Goal: Use online tool/utility: Utilize a website feature to perform a specific function

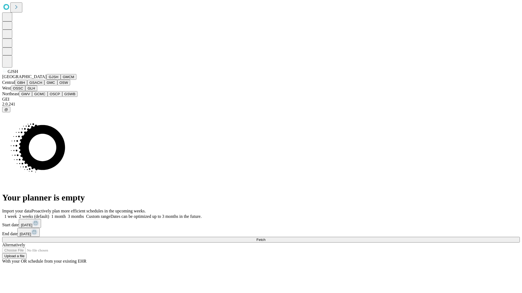
click at [46, 80] on button "GJSH" at bounding box center [53, 77] width 14 height 6
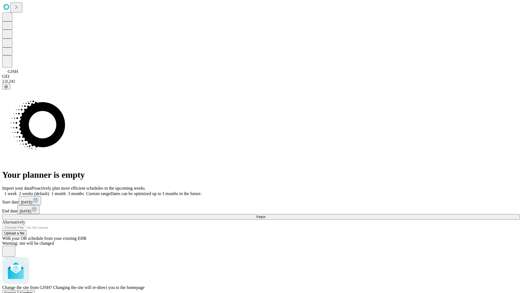
click at [33, 291] on span "Confirm" at bounding box center [26, 293] width 13 height 4
click at [49, 192] on label "2 weeks (default)" at bounding box center [33, 194] width 32 height 5
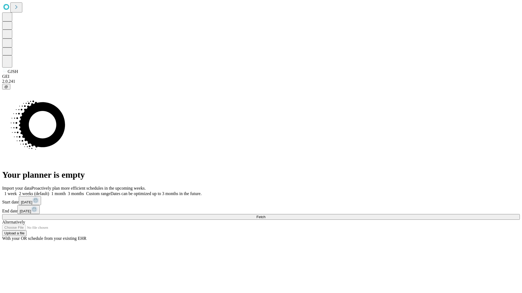
click at [265, 215] on span "Fetch" at bounding box center [260, 217] width 9 height 4
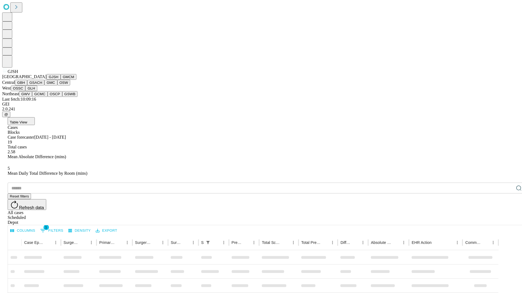
click at [61, 80] on button "GMCM" at bounding box center [69, 77] width 16 height 6
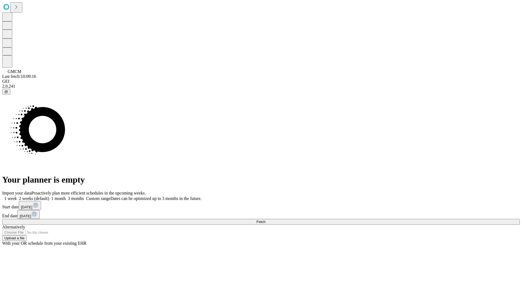
click at [49, 196] on label "2 weeks (default)" at bounding box center [33, 198] width 32 height 5
click at [265, 220] on span "Fetch" at bounding box center [260, 222] width 9 height 4
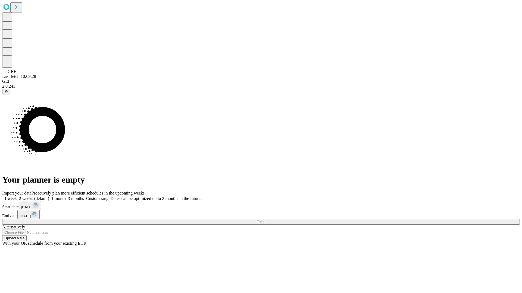
click at [49, 196] on label "2 weeks (default)" at bounding box center [33, 198] width 32 height 5
click at [265, 220] on span "Fetch" at bounding box center [260, 222] width 9 height 4
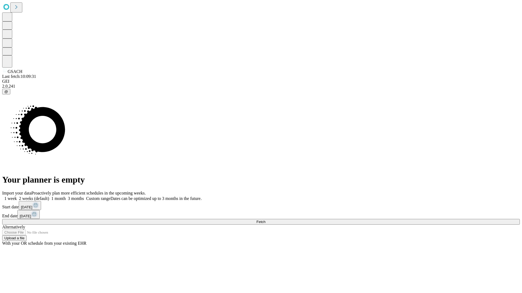
click at [49, 196] on label "2 weeks (default)" at bounding box center [33, 198] width 32 height 5
click at [265, 220] on span "Fetch" at bounding box center [260, 222] width 9 height 4
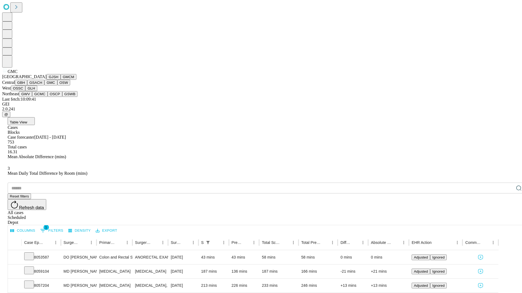
click at [57, 86] on button "OSW" at bounding box center [63, 83] width 13 height 6
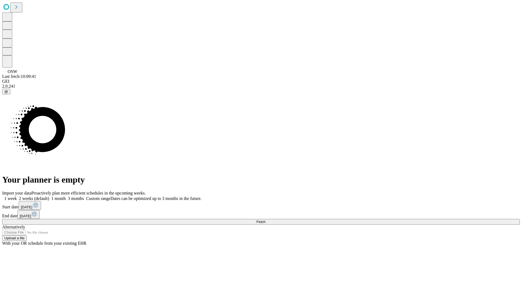
click at [49, 196] on label "2 weeks (default)" at bounding box center [33, 198] width 32 height 5
click at [265, 220] on span "Fetch" at bounding box center [260, 222] width 9 height 4
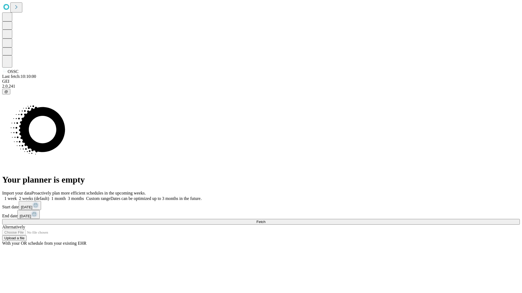
click at [49, 196] on label "2 weeks (default)" at bounding box center [33, 198] width 32 height 5
click at [265, 220] on span "Fetch" at bounding box center [260, 222] width 9 height 4
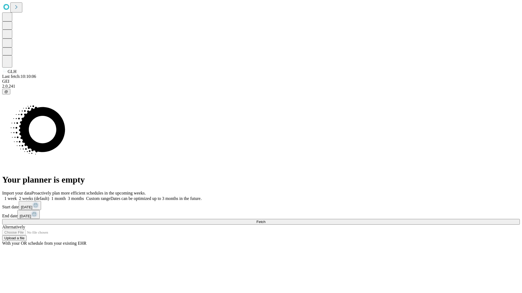
click at [49, 196] on label "2 weeks (default)" at bounding box center [33, 198] width 32 height 5
click at [265, 220] on span "Fetch" at bounding box center [260, 222] width 9 height 4
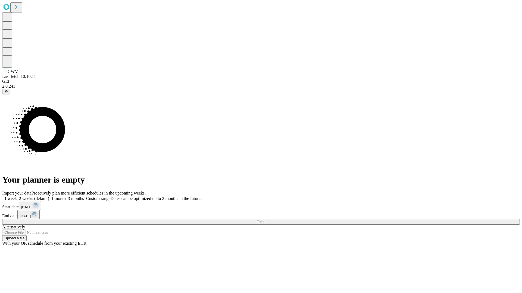
click at [49, 196] on label "2 weeks (default)" at bounding box center [33, 198] width 32 height 5
click at [265, 220] on span "Fetch" at bounding box center [260, 222] width 9 height 4
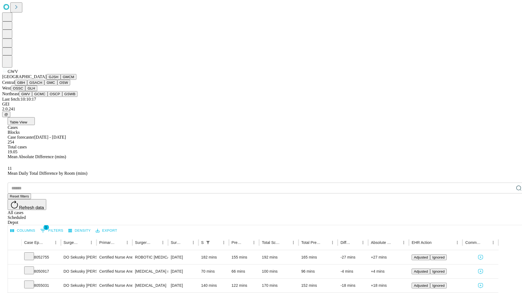
click at [42, 97] on button "GCMC" at bounding box center [39, 94] width 15 height 6
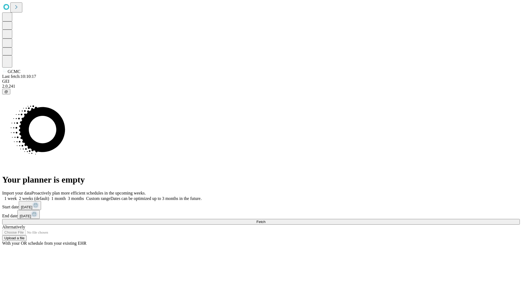
click at [49, 196] on label "2 weeks (default)" at bounding box center [33, 198] width 32 height 5
click at [265, 220] on span "Fetch" at bounding box center [260, 222] width 9 height 4
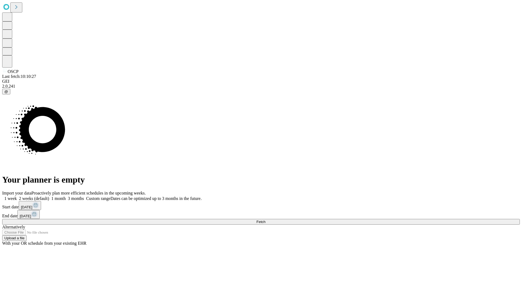
click at [49, 196] on label "2 weeks (default)" at bounding box center [33, 198] width 32 height 5
click at [265, 220] on span "Fetch" at bounding box center [260, 222] width 9 height 4
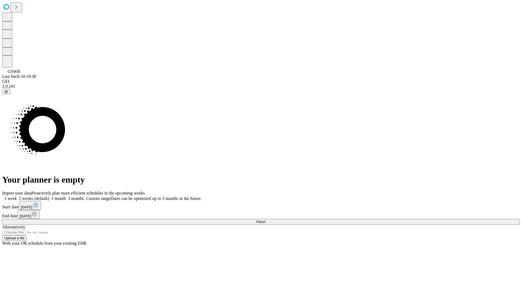
click at [49, 196] on label "2 weeks (default)" at bounding box center [33, 198] width 32 height 5
click at [265, 220] on span "Fetch" at bounding box center [260, 222] width 9 height 4
